Goal: Transaction & Acquisition: Purchase product/service

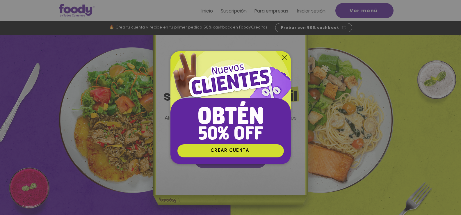
click at [284, 57] on icon "Volver al sitio" at bounding box center [284, 57] width 5 height 5
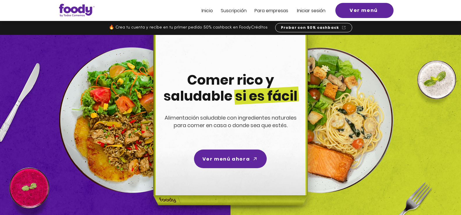
click at [258, 64] on img at bounding box center [229, 128] width 185 height 186
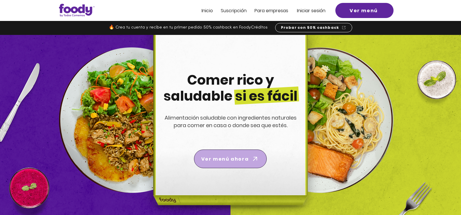
click at [244, 160] on span "Ver menú ahora" at bounding box center [224, 158] width 47 height 7
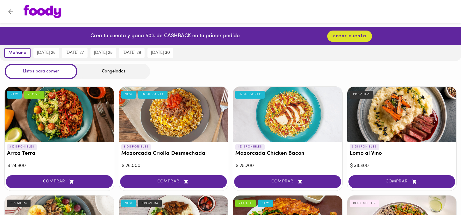
click at [126, 72] on div "Congelados" at bounding box center [113, 71] width 73 height 15
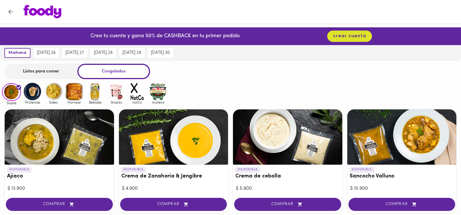
click at [51, 73] on div "Listos para comer" at bounding box center [41, 71] width 73 height 15
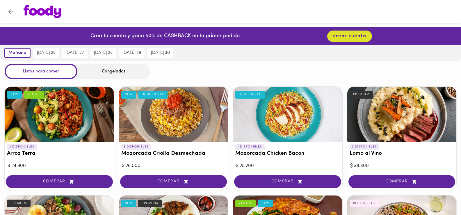
click at [13, 12] on icon "Volver" at bounding box center [10, 11] width 5 height 5
